Goal: Navigation & Orientation: Find specific page/section

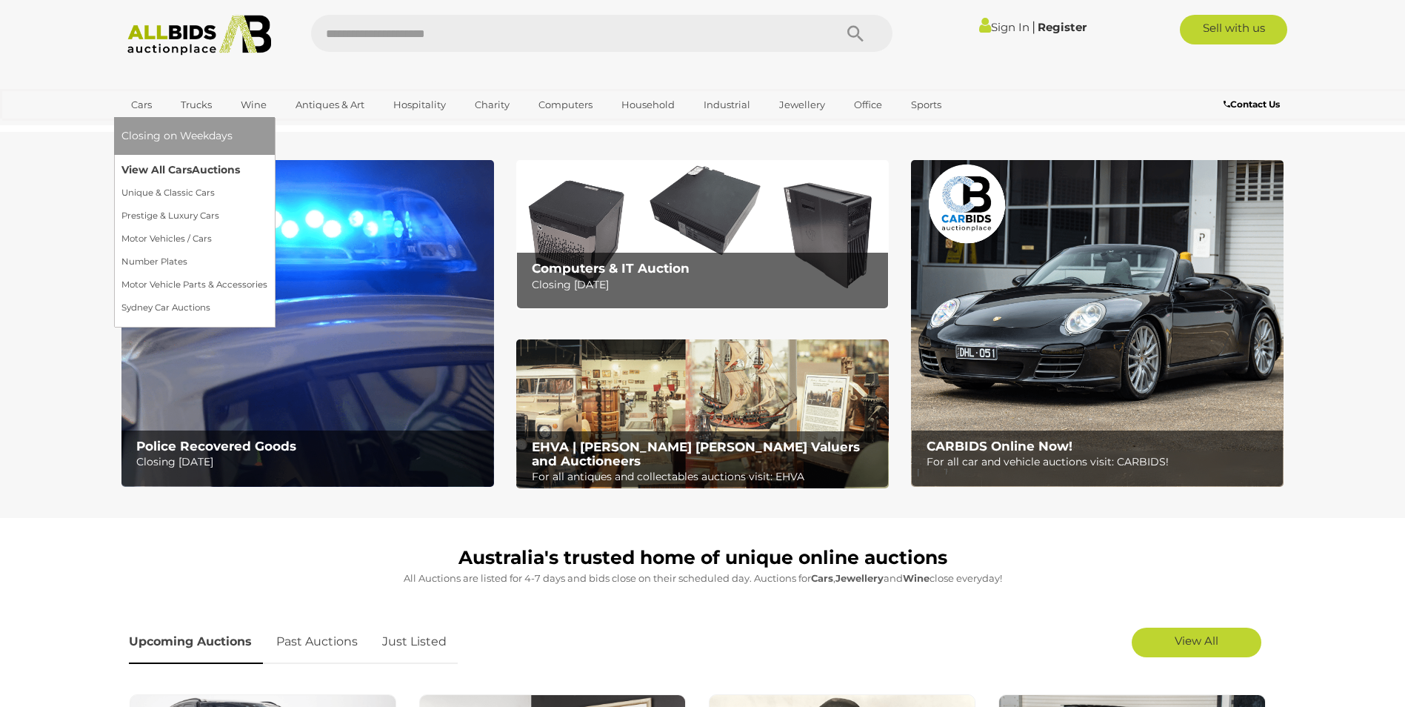
click at [176, 170] on link "View All Cars Auctions" at bounding box center [194, 170] width 146 height 23
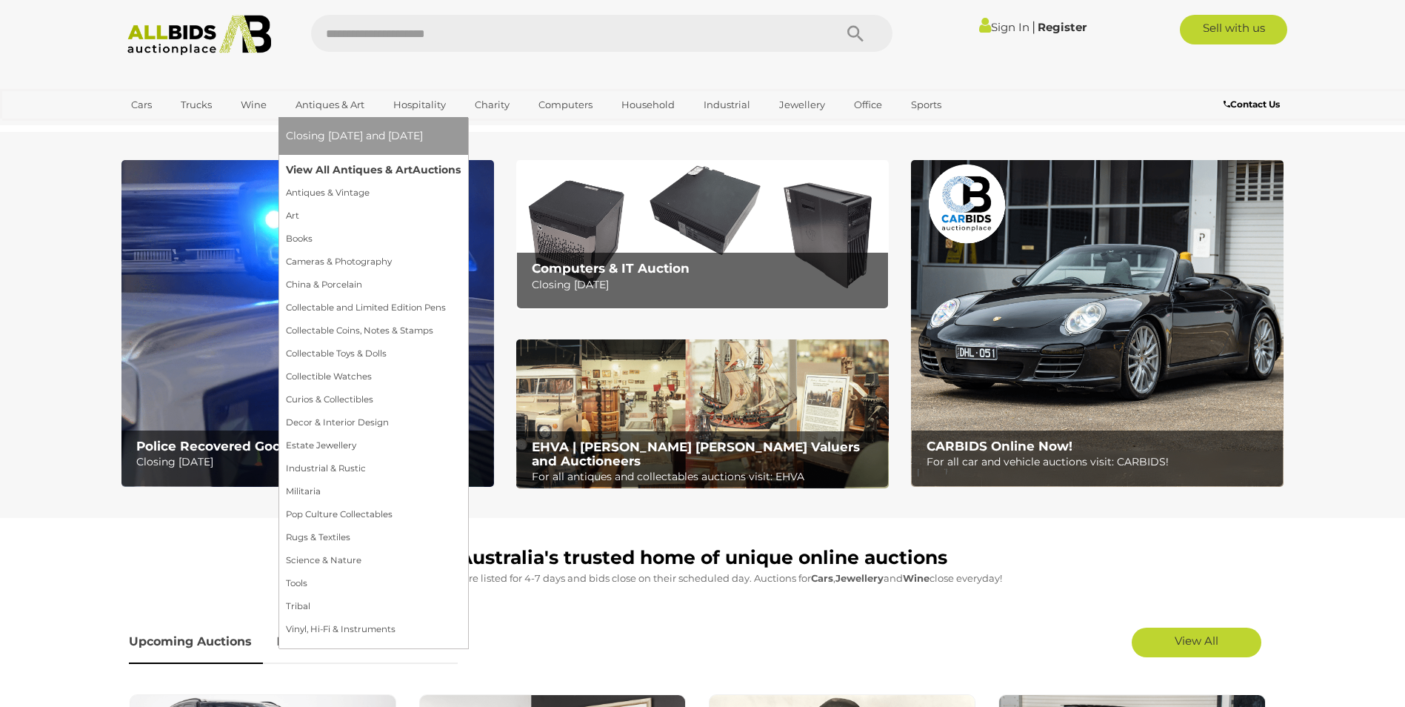
click at [361, 167] on link "View All Antiques & Art Auctions" at bounding box center [373, 170] width 175 height 23
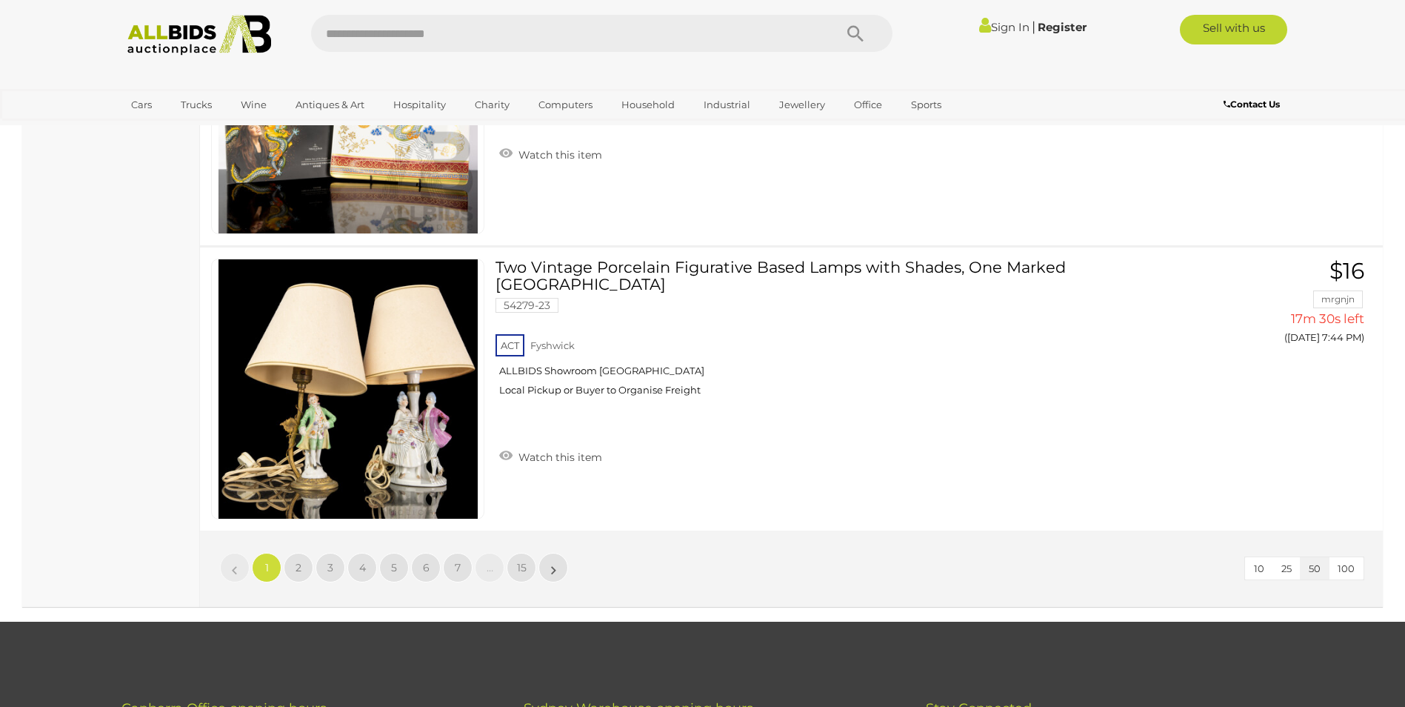
scroll to position [14232, 0]
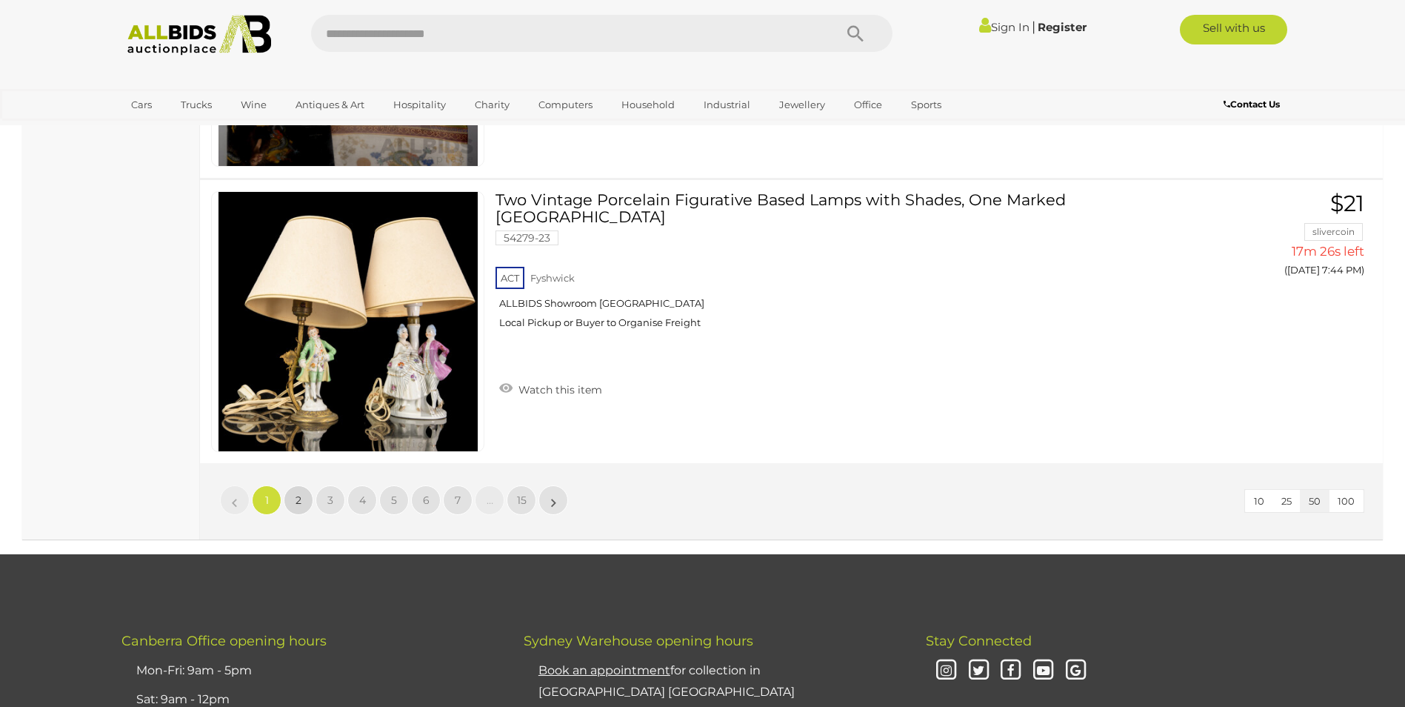
click at [298, 501] on span "2" at bounding box center [299, 499] width 6 height 13
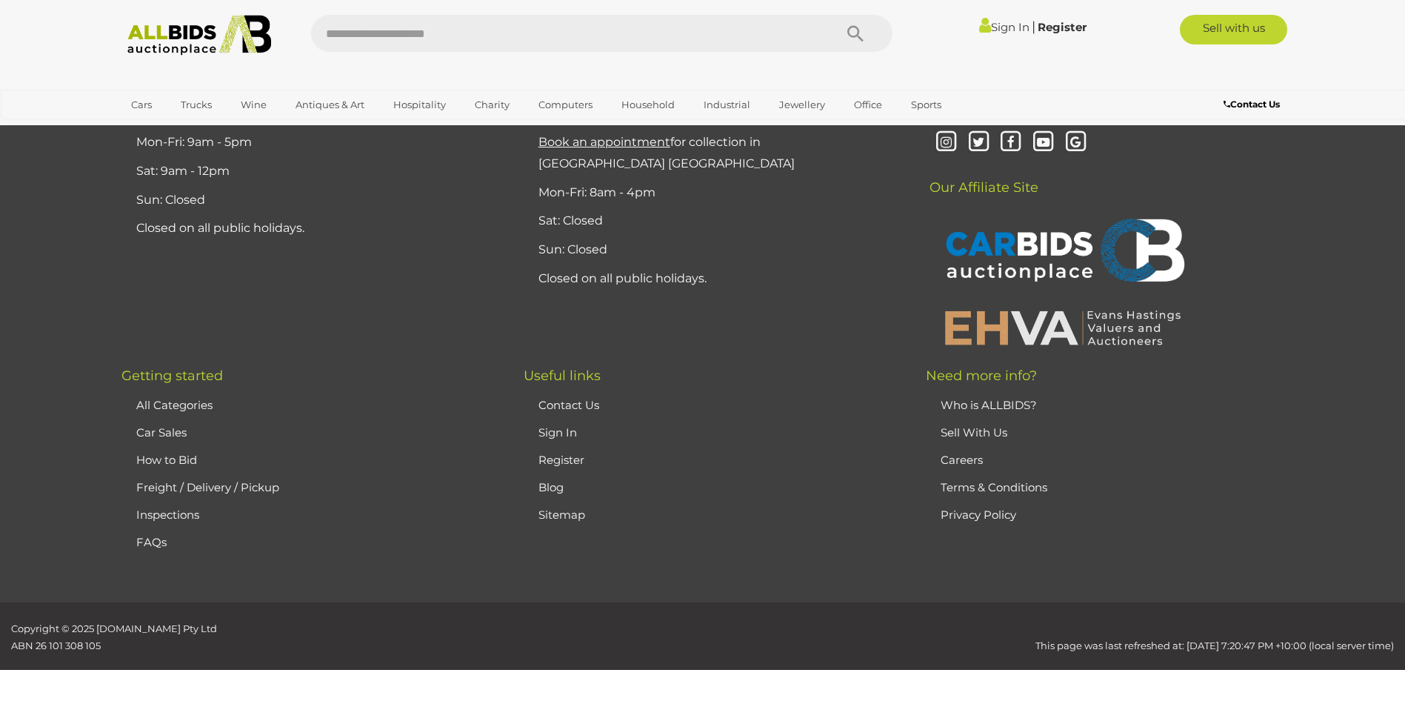
scroll to position [289, 0]
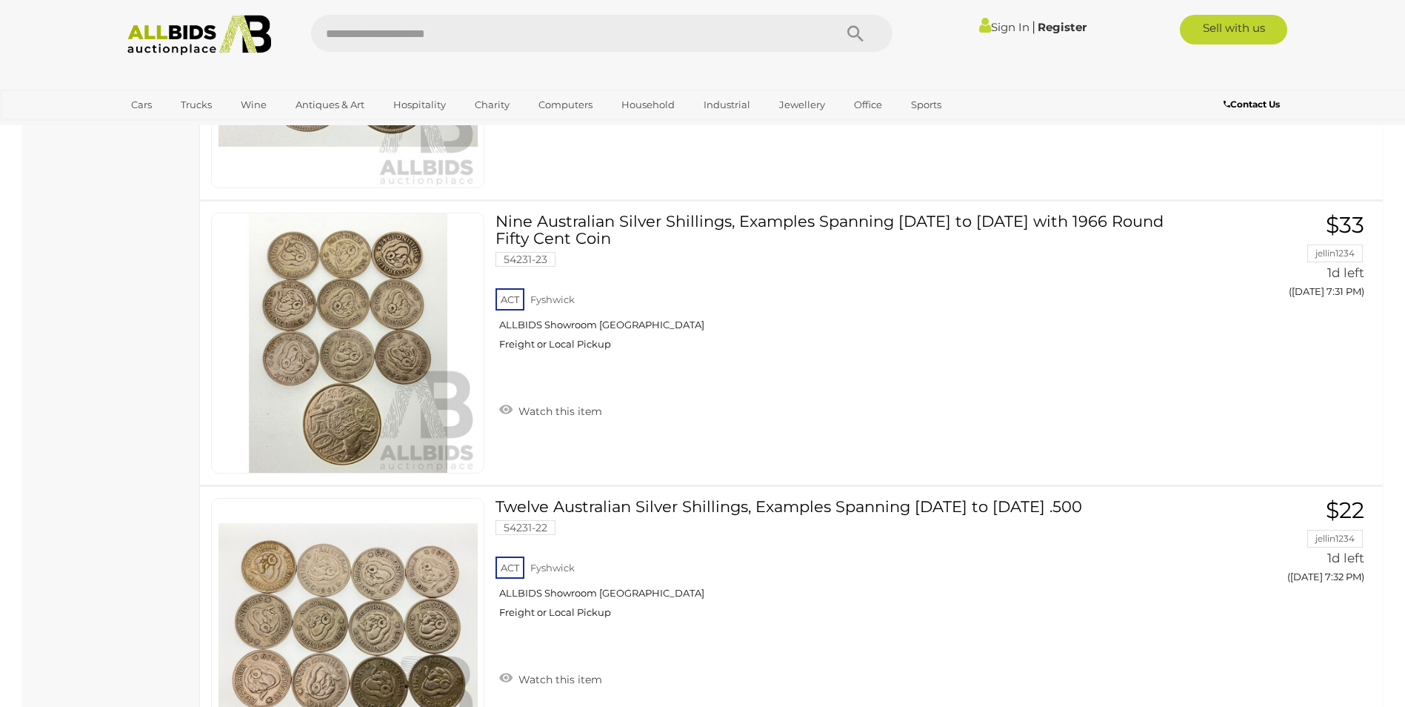
scroll to position [14470, 0]
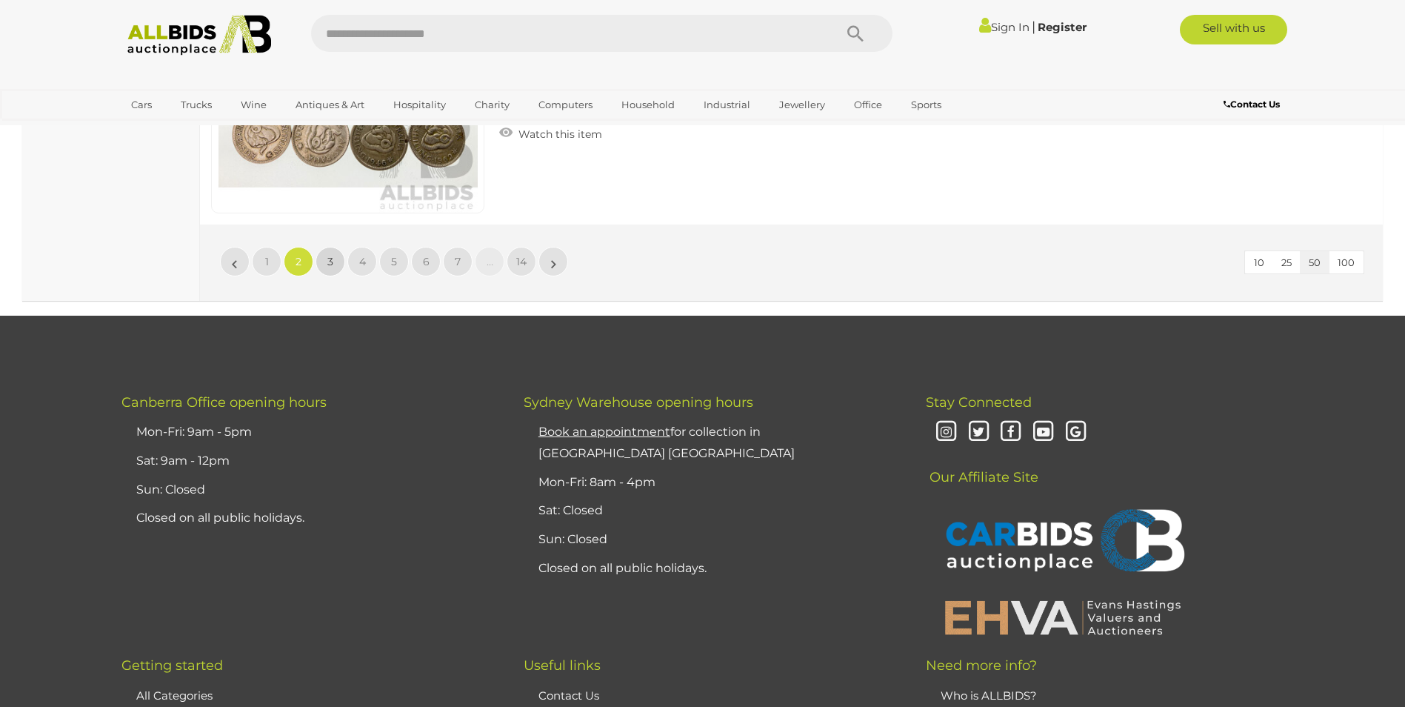
click at [330, 261] on span "3" at bounding box center [330, 261] width 6 height 13
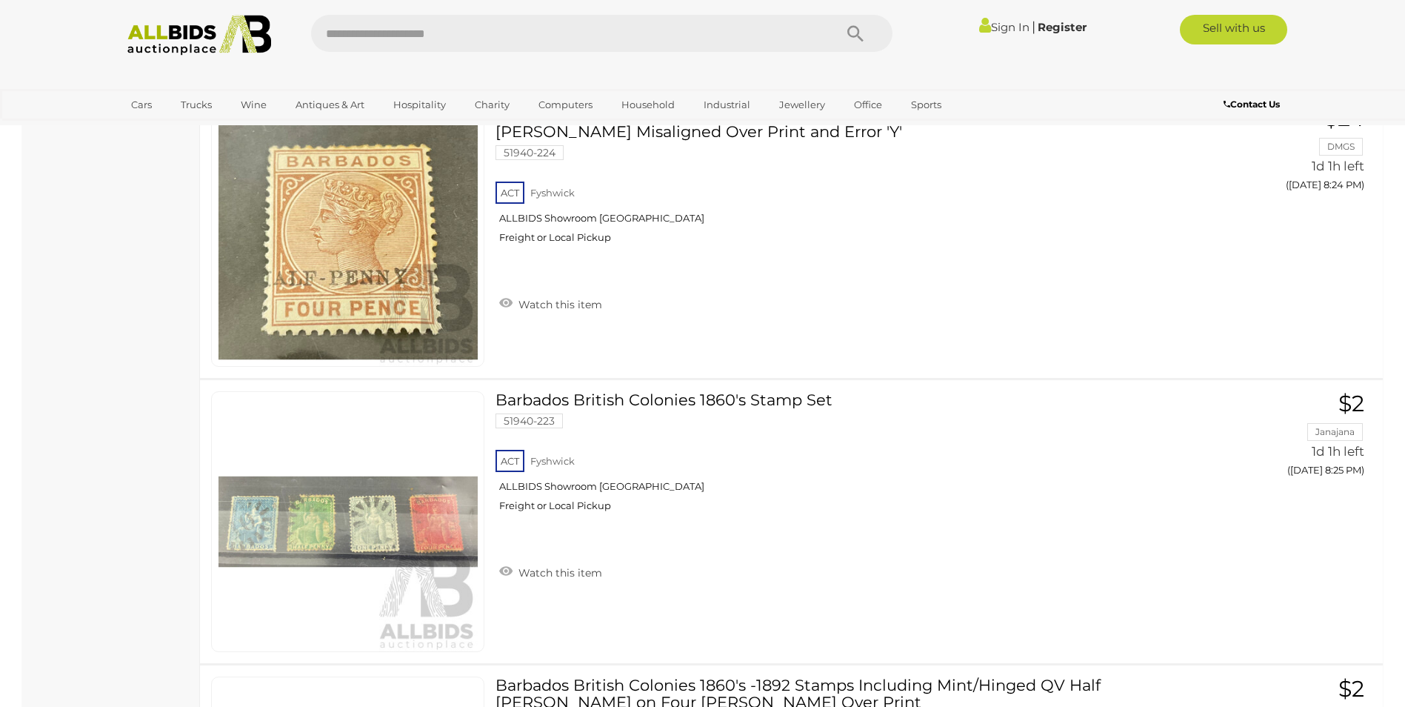
scroll to position [13057, 0]
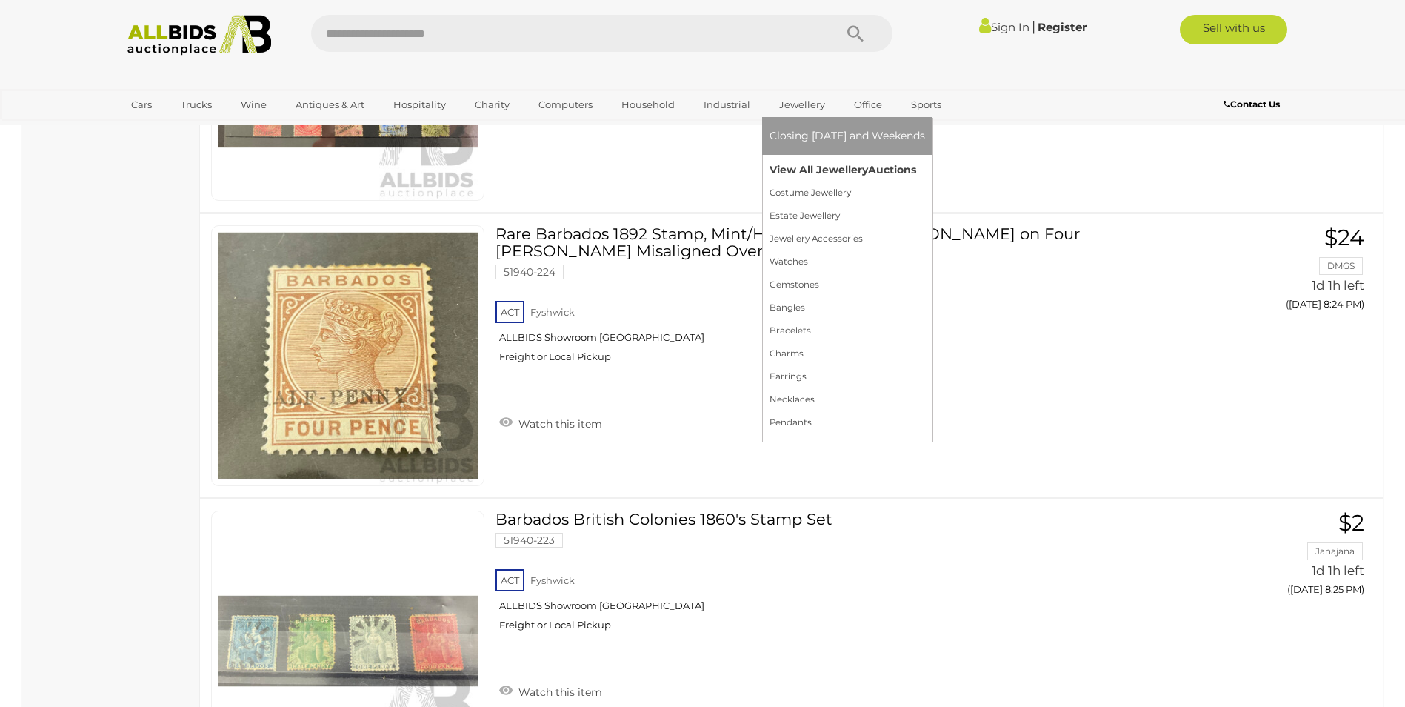
click at [813, 167] on link "View All Jewellery Auctions" at bounding box center [848, 170] width 156 height 23
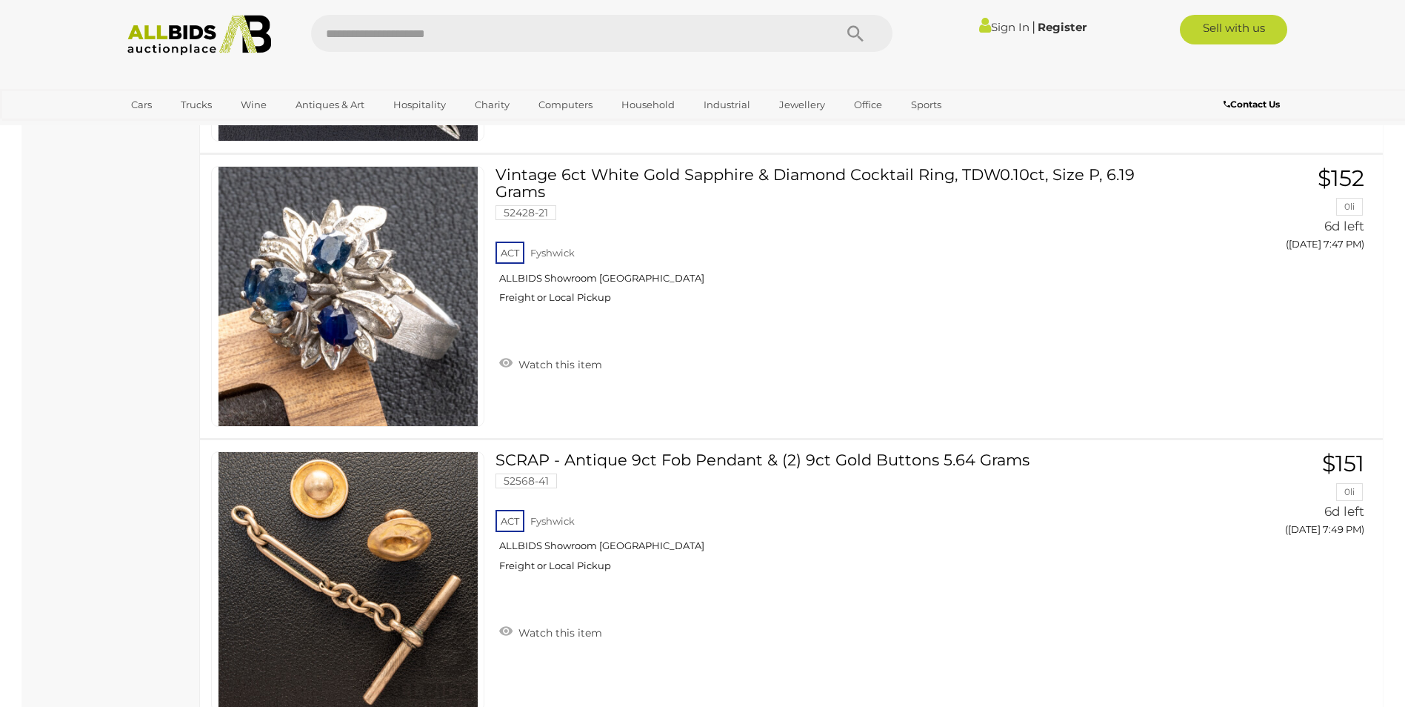
scroll to position [14229, 0]
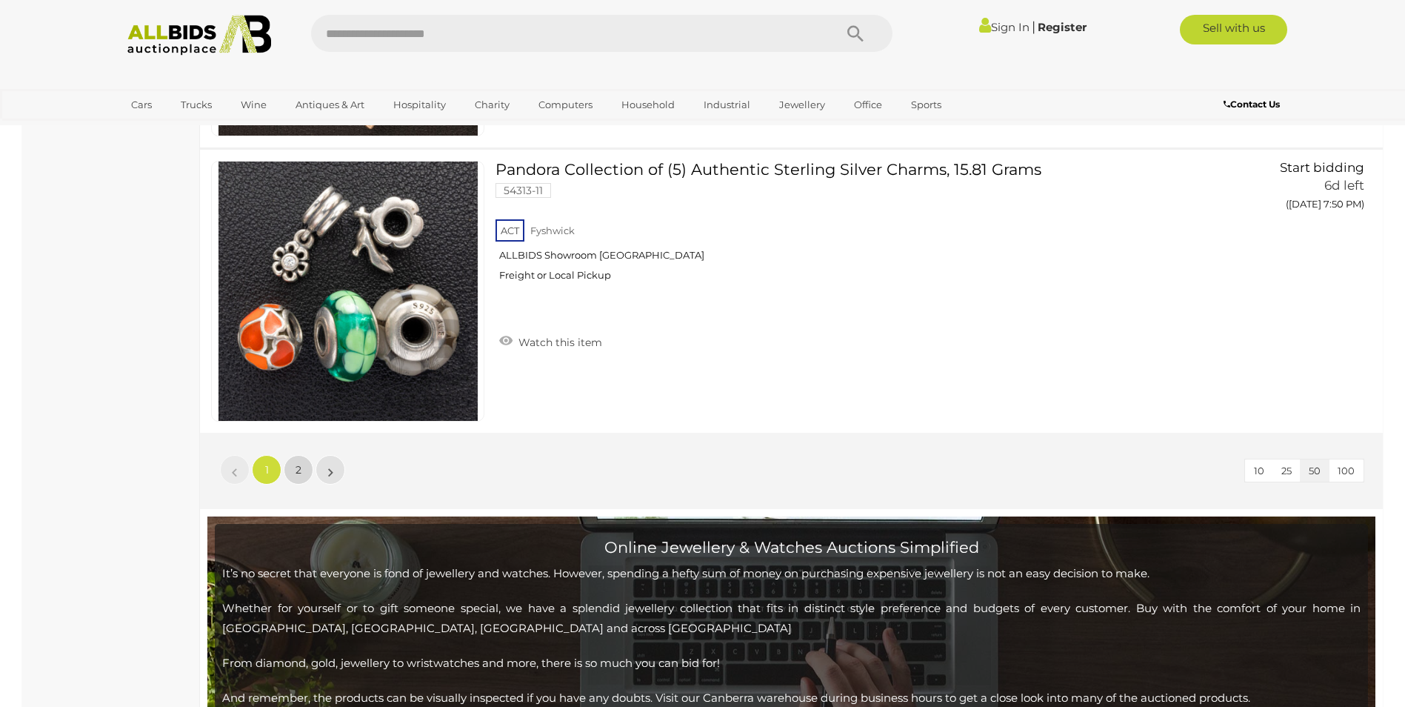
click at [296, 470] on span "2" at bounding box center [299, 469] width 6 height 13
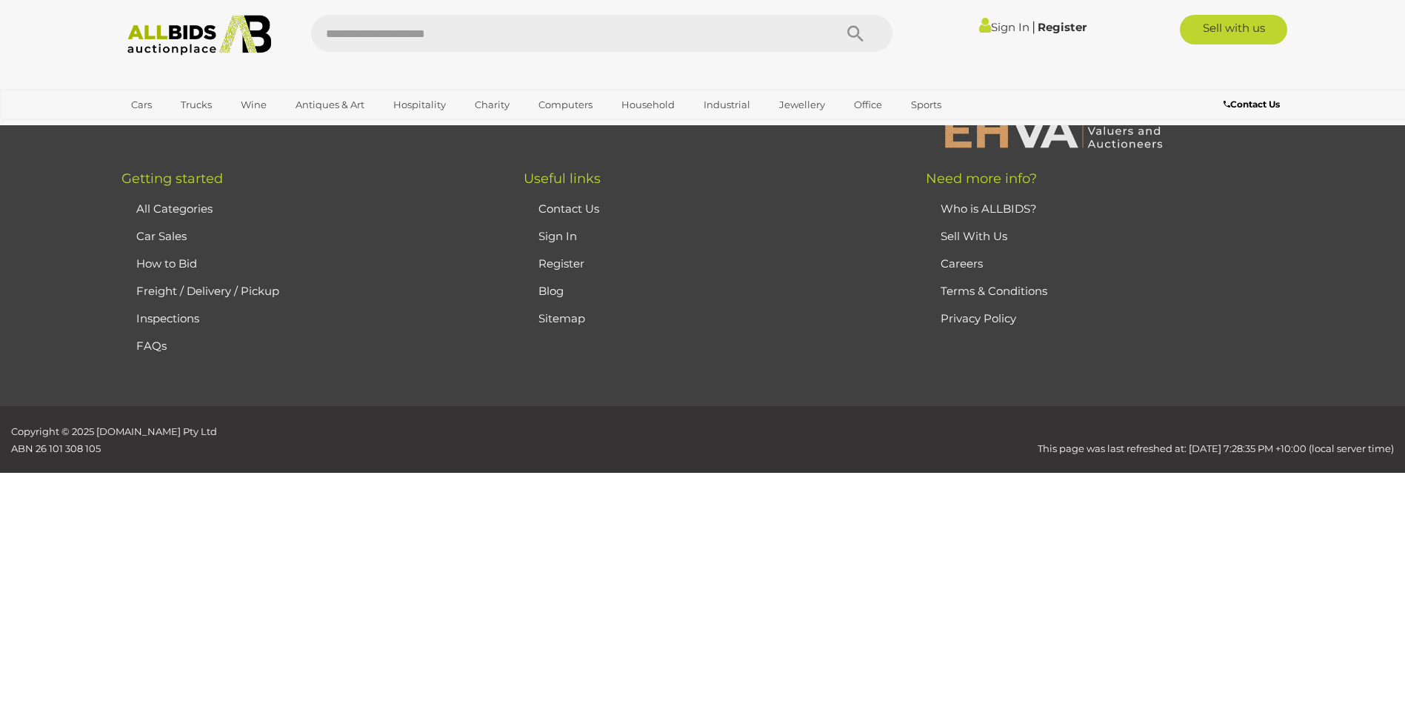
scroll to position [256, 0]
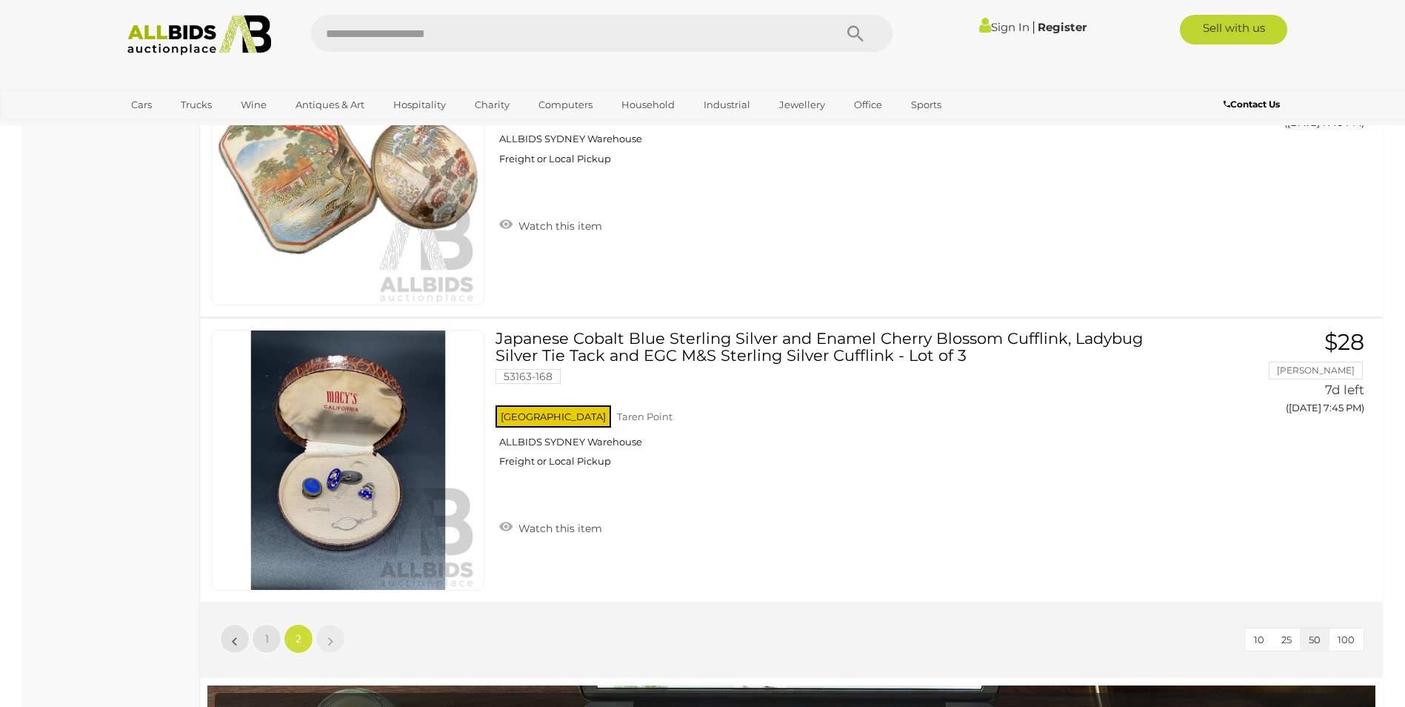
scroll to position [2087, 0]
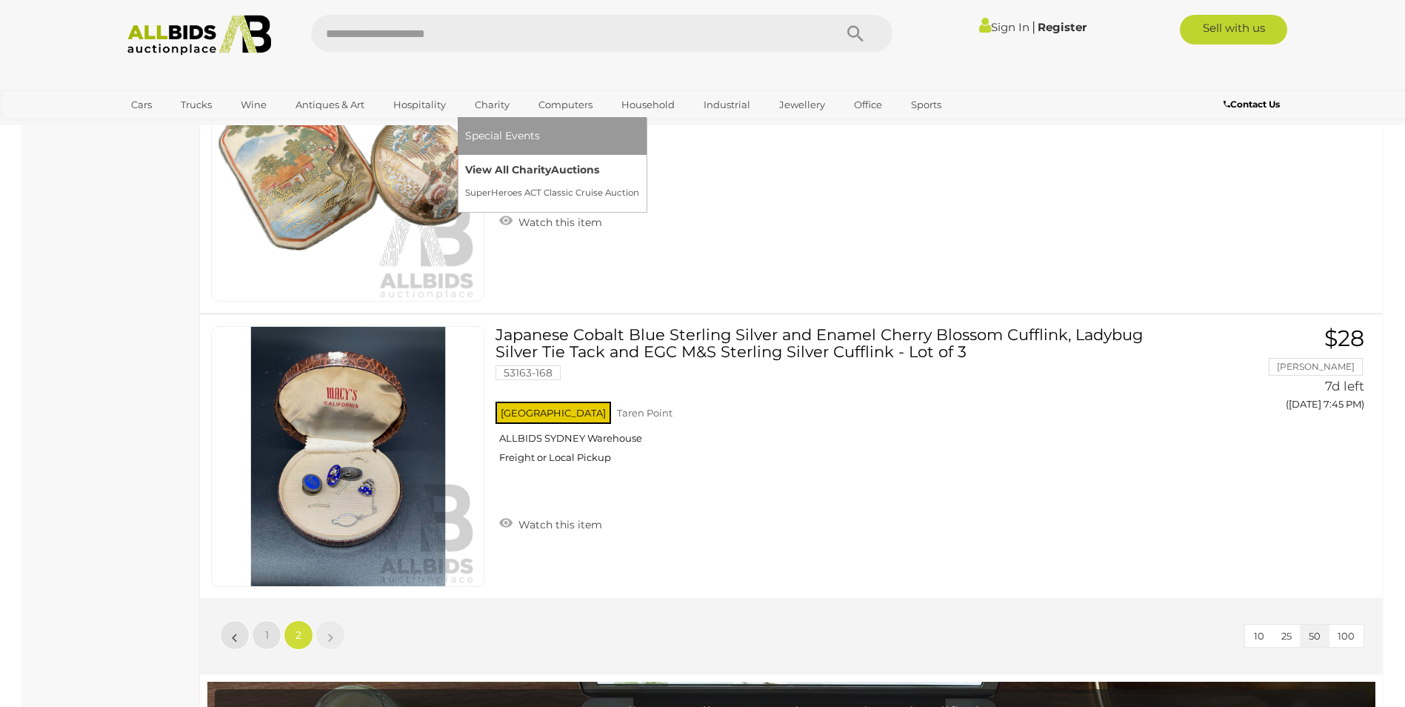
click at [490, 170] on link "View All Charity Auctions" at bounding box center [552, 170] width 174 height 23
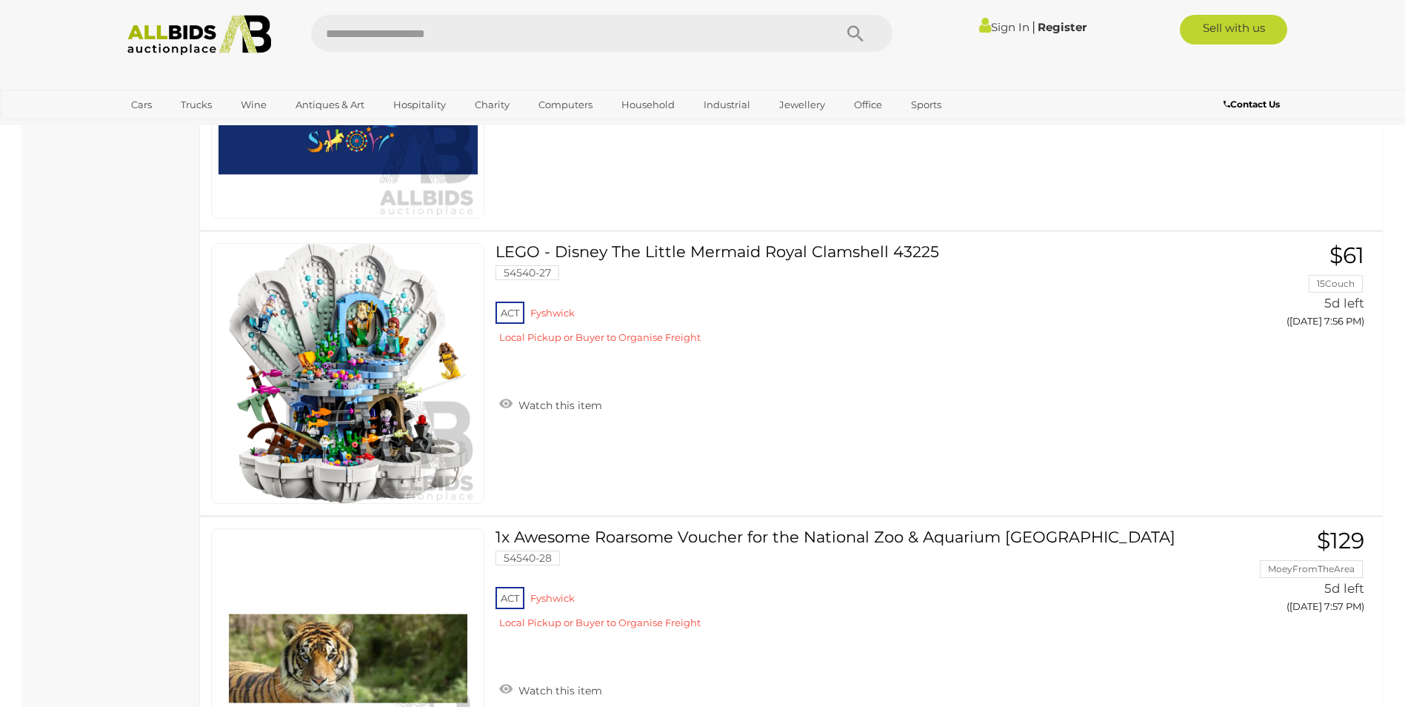
scroll to position [8373, 0]
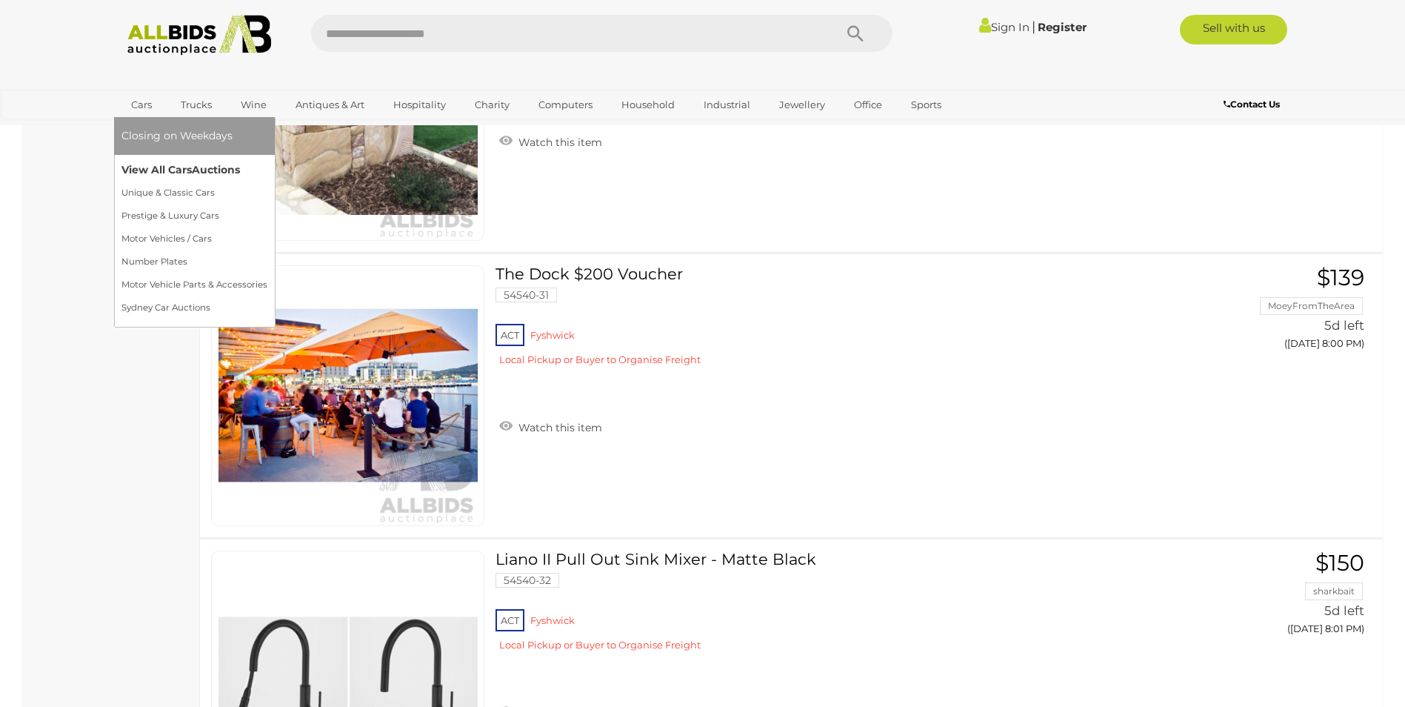
click at [187, 167] on link "View All Cars Auctions" at bounding box center [194, 170] width 146 height 23
